Goal: Browse casually: Explore the website without a specific task or goal

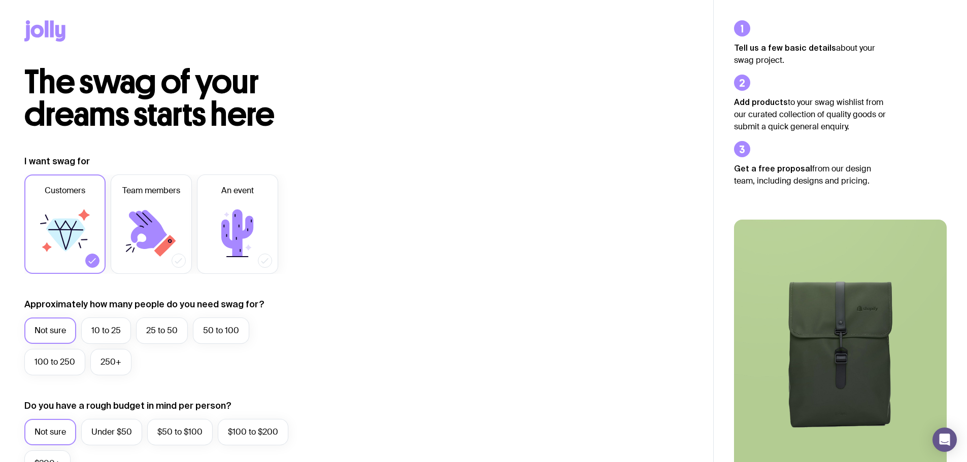
drag, startPoint x: 46, startPoint y: 70, endPoint x: 47, endPoint y: 38, distance: 32.0
click at [46, 62] on span "The swag of your dreams starts here" at bounding box center [149, 98] width 250 height 73
click at [43, 26] on icon at bounding box center [44, 30] width 41 height 21
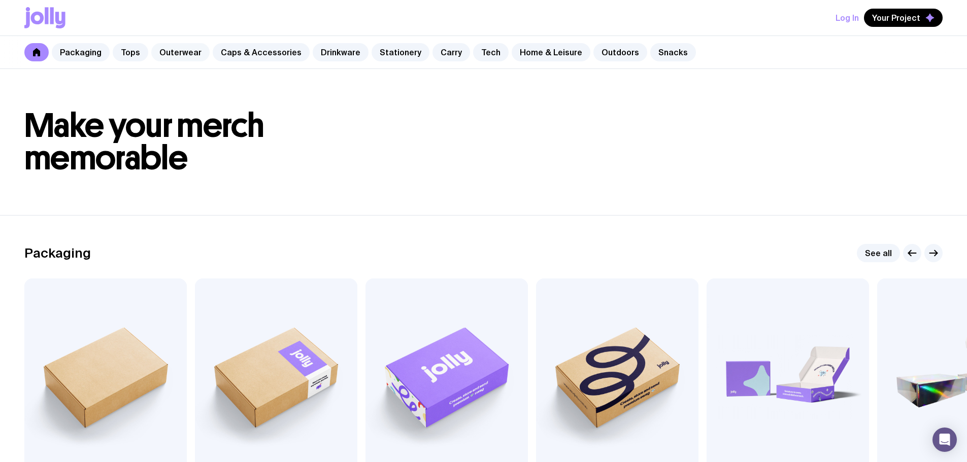
click at [189, 51] on link "Outerwear" at bounding box center [180, 52] width 58 height 18
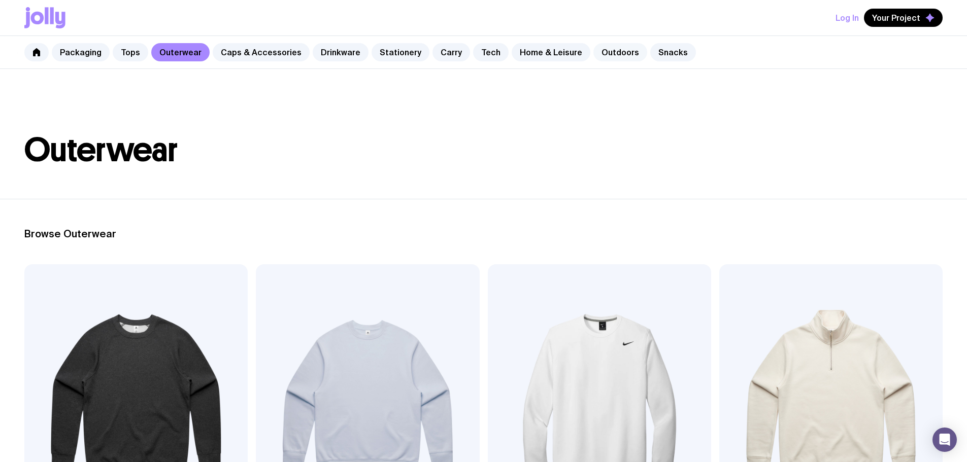
click at [596, 49] on link "Outdoors" at bounding box center [620, 52] width 54 height 18
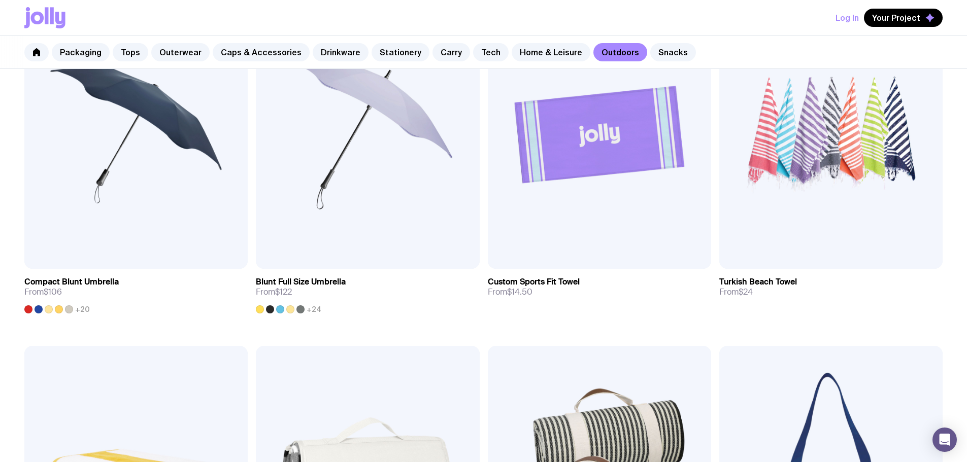
scroll to position [952, 0]
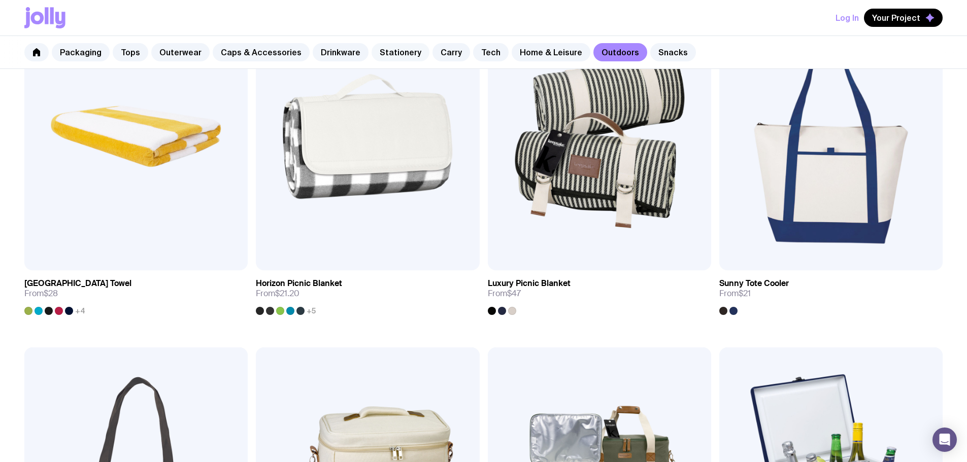
click at [385, 52] on link "Stationery" at bounding box center [400, 52] width 58 height 18
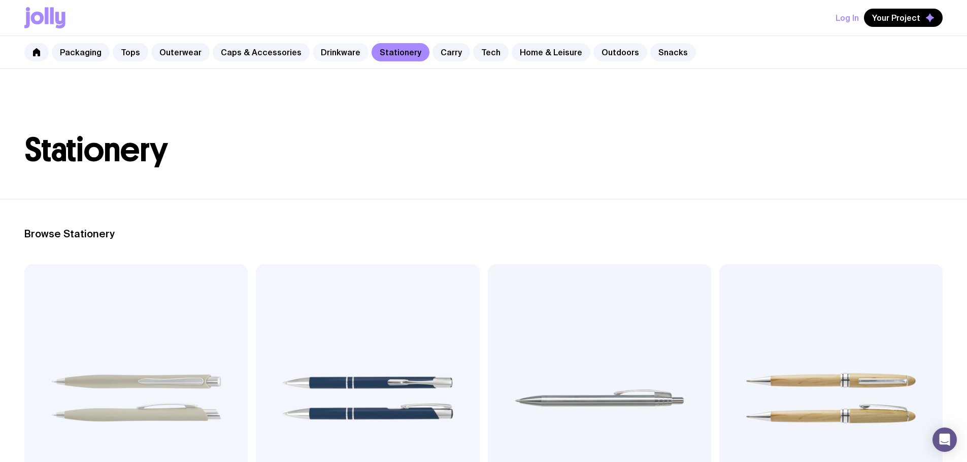
click at [331, 53] on link "Drinkware" at bounding box center [341, 52] width 56 height 18
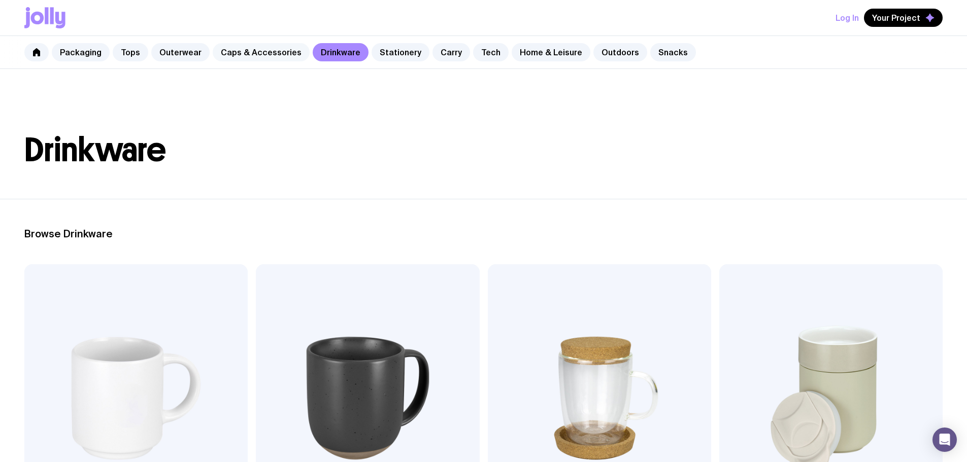
click at [233, 50] on link "Caps & Accessories" at bounding box center [261, 52] width 97 height 18
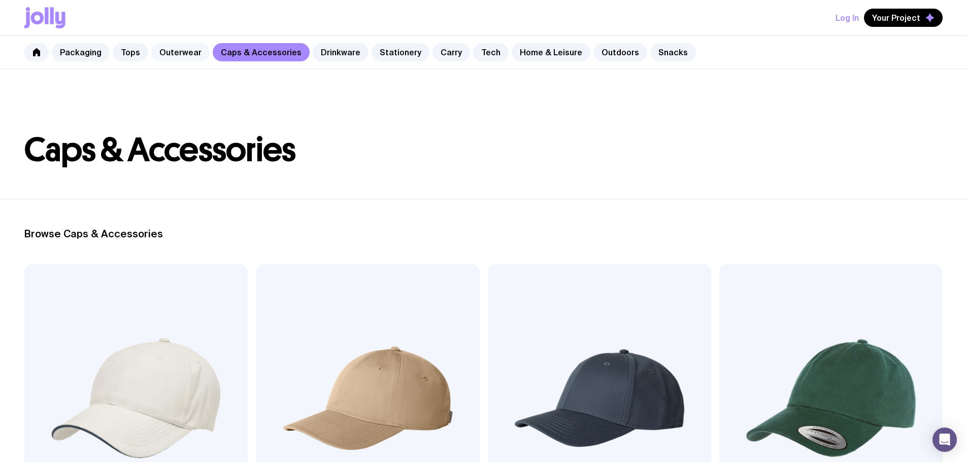
click at [166, 54] on link "Outerwear" at bounding box center [180, 52] width 58 height 18
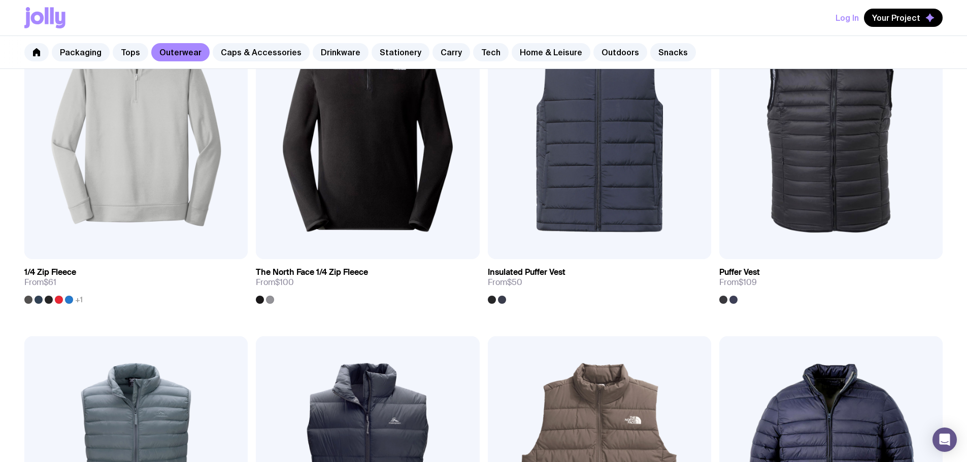
scroll to position [457, 0]
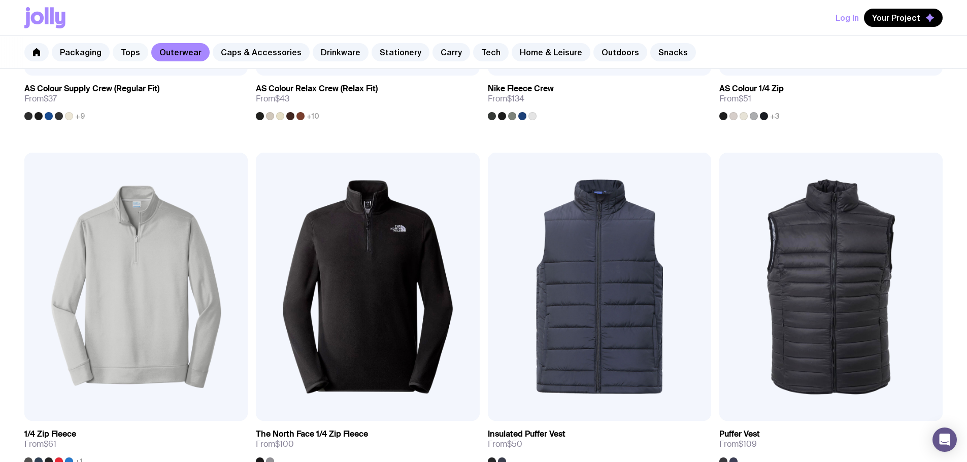
click at [133, 53] on link "Tops" at bounding box center [131, 52] width 36 height 18
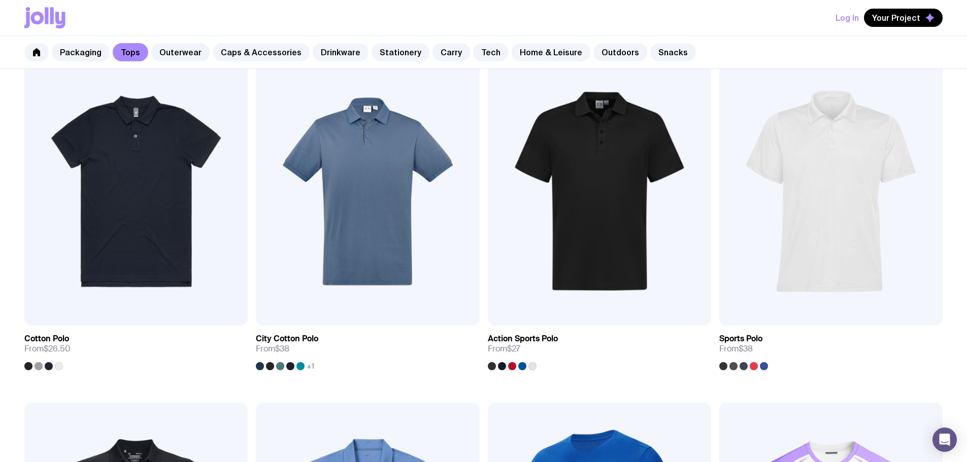
scroll to position [700, 0]
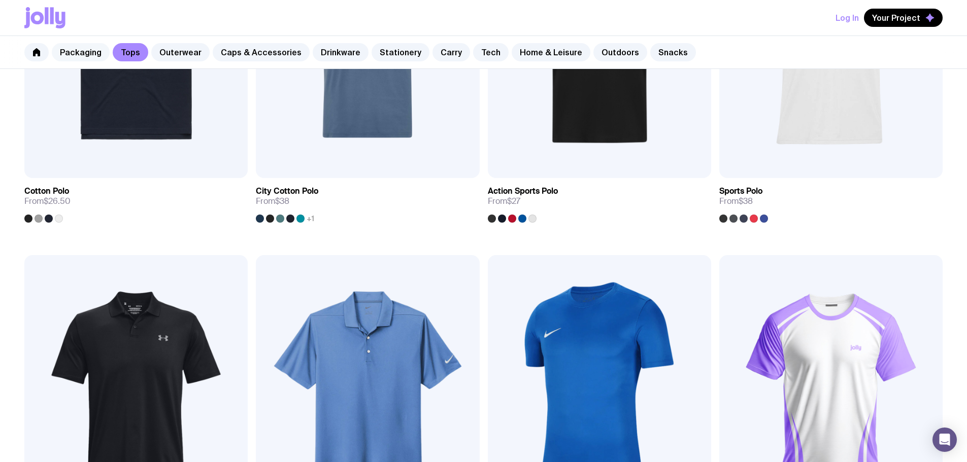
click at [78, 50] on link "Packaging" at bounding box center [81, 52] width 58 height 18
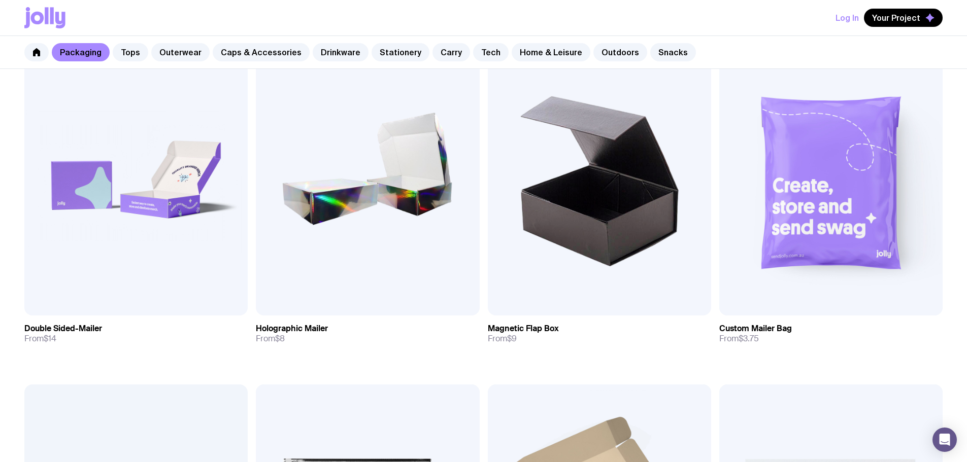
scroll to position [430, 0]
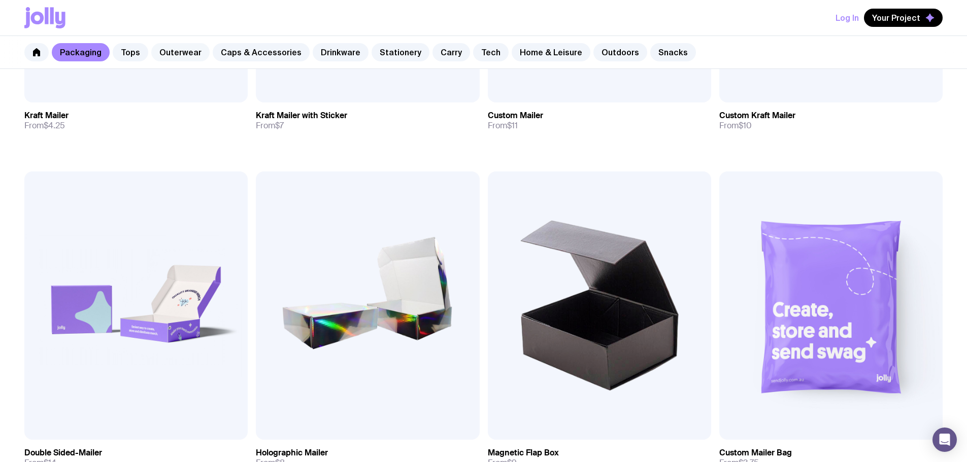
click at [169, 49] on link "Outerwear" at bounding box center [180, 52] width 58 height 18
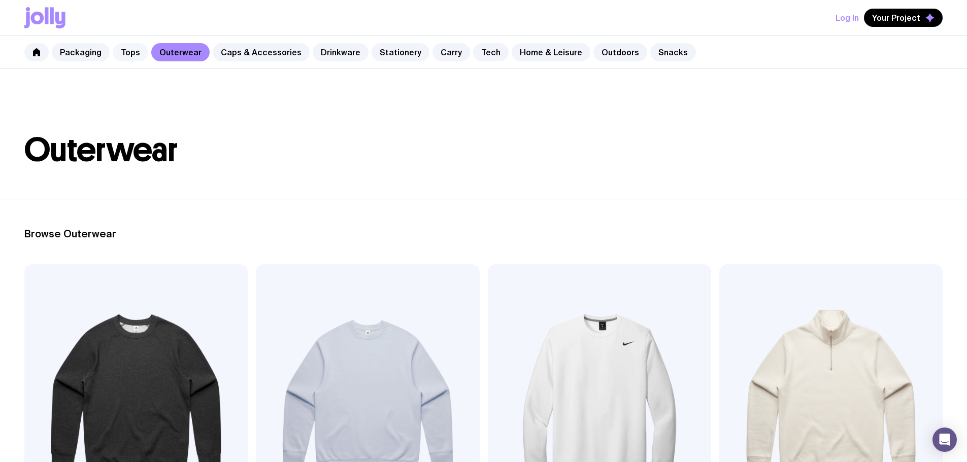
click at [130, 47] on link "Tops" at bounding box center [131, 52] width 36 height 18
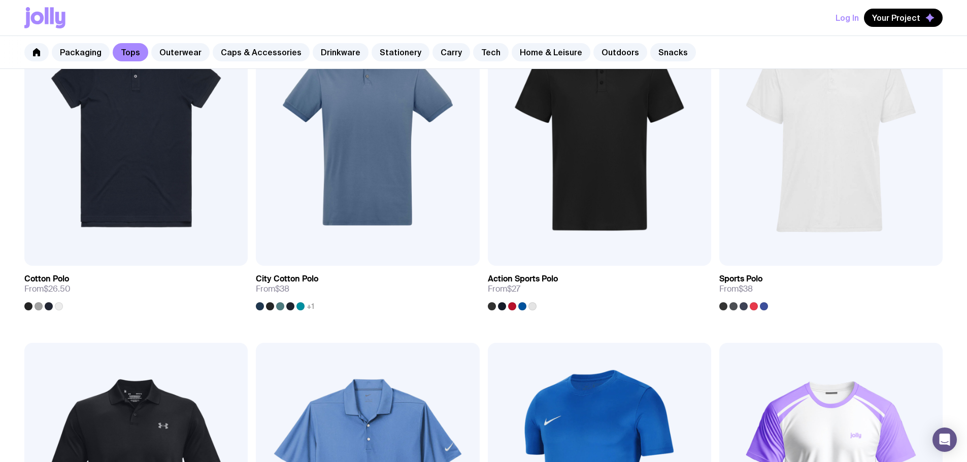
scroll to position [700, 0]
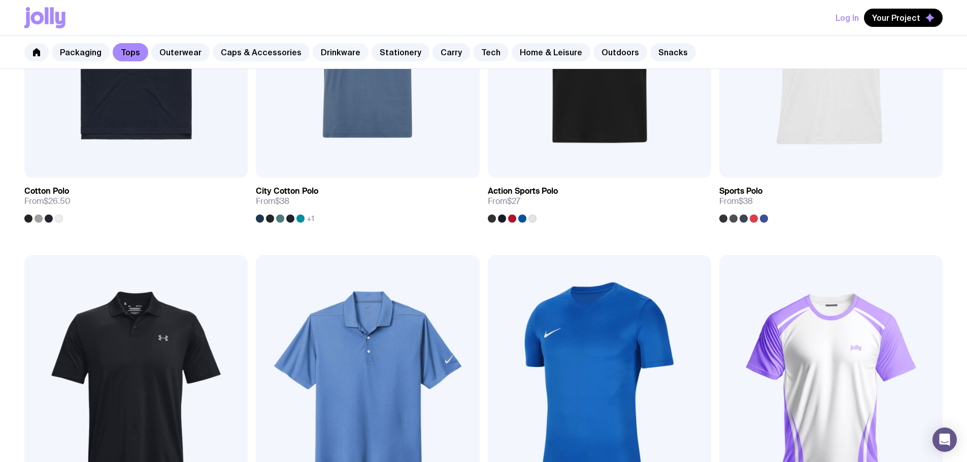
click at [340, 57] on link "Drinkware" at bounding box center [341, 52] width 56 height 18
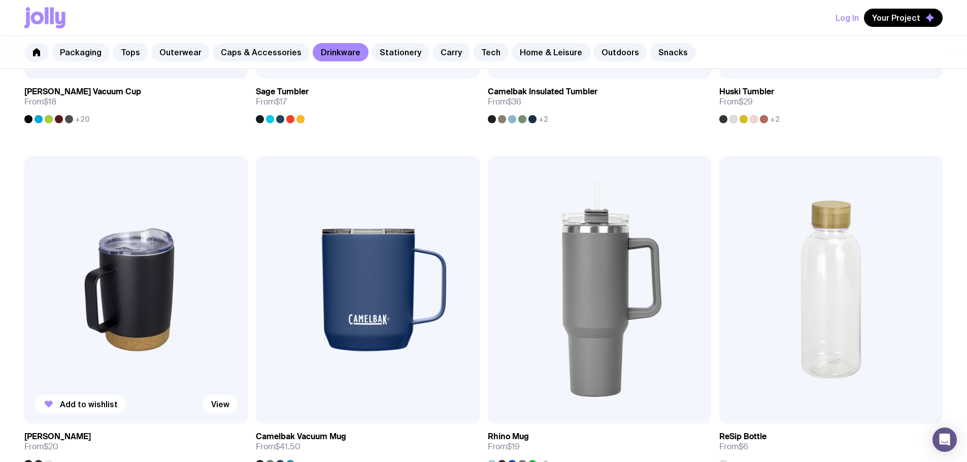
scroll to position [812, 0]
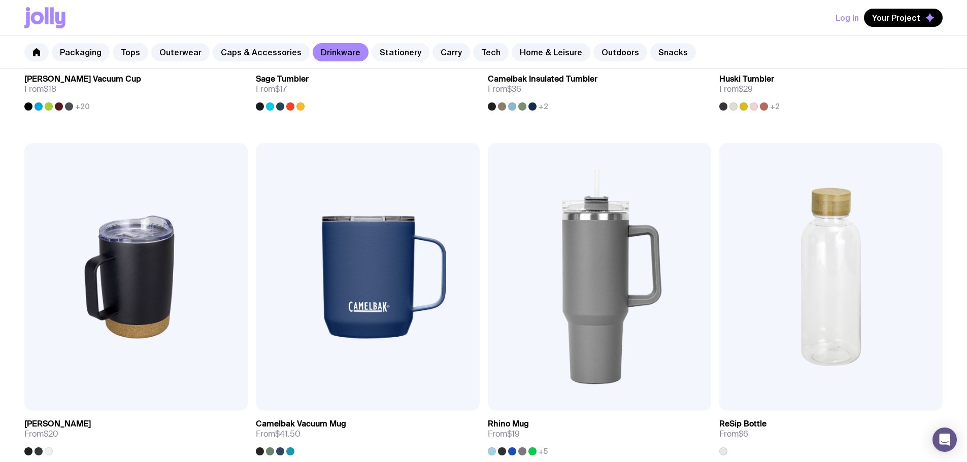
click at [371, 59] on link "Stationery" at bounding box center [400, 52] width 58 height 18
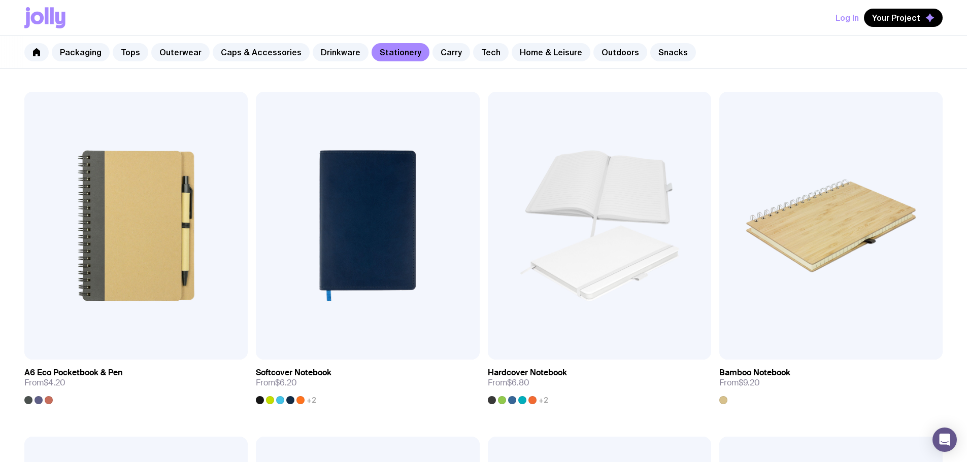
scroll to position [863, 0]
click at [437, 48] on link "Carry" at bounding box center [451, 52] width 38 height 18
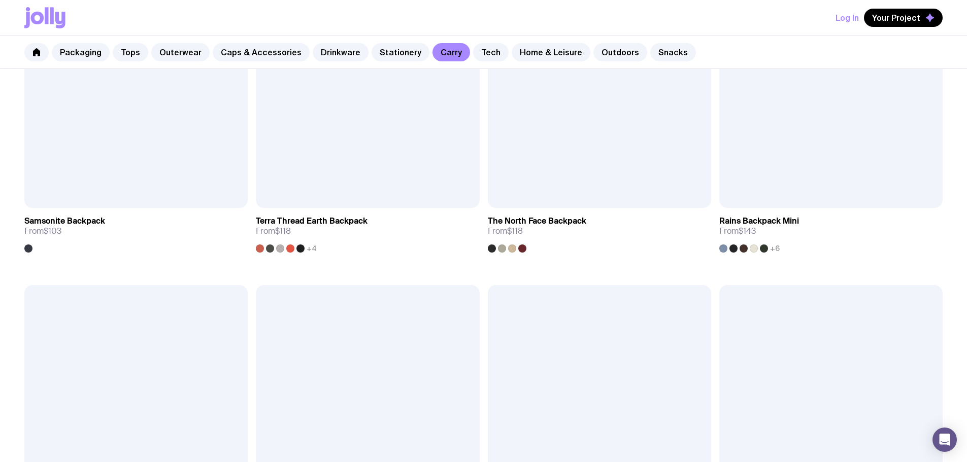
scroll to position [1255, 0]
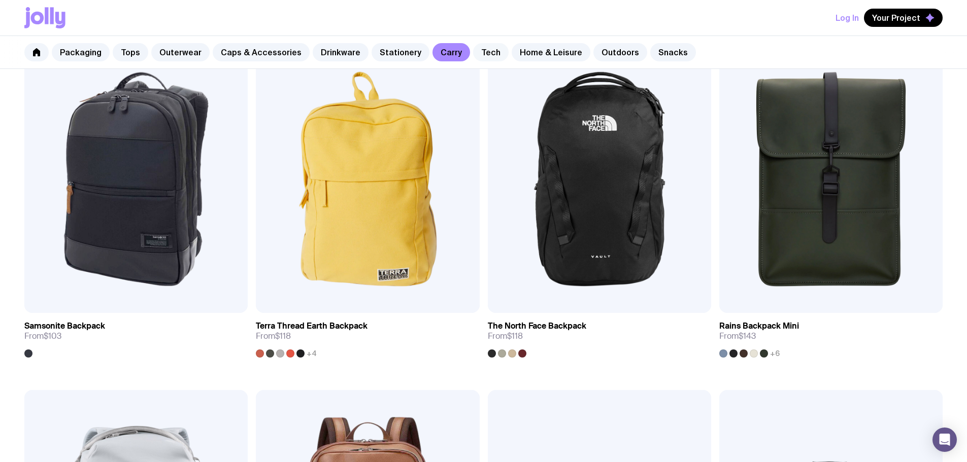
click at [473, 54] on link "Tech" at bounding box center [491, 52] width 36 height 18
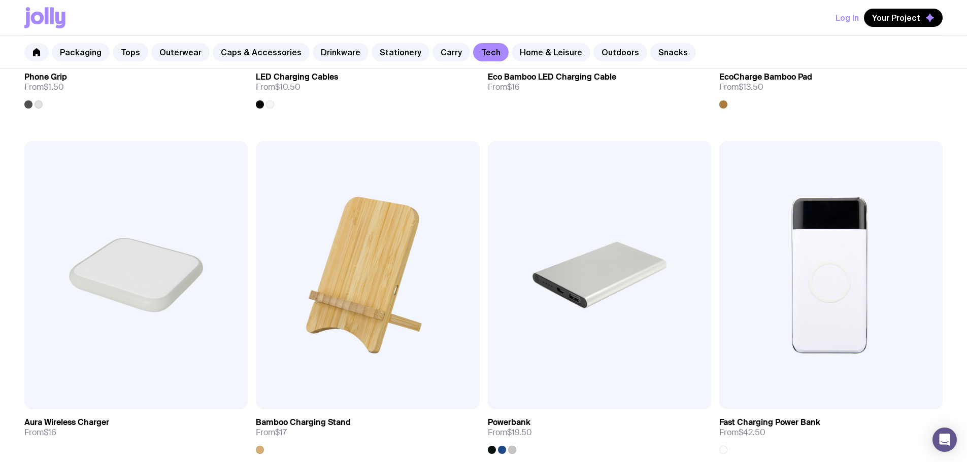
scroll to position [660, 0]
